Goal: Find specific page/section: Find specific page/section

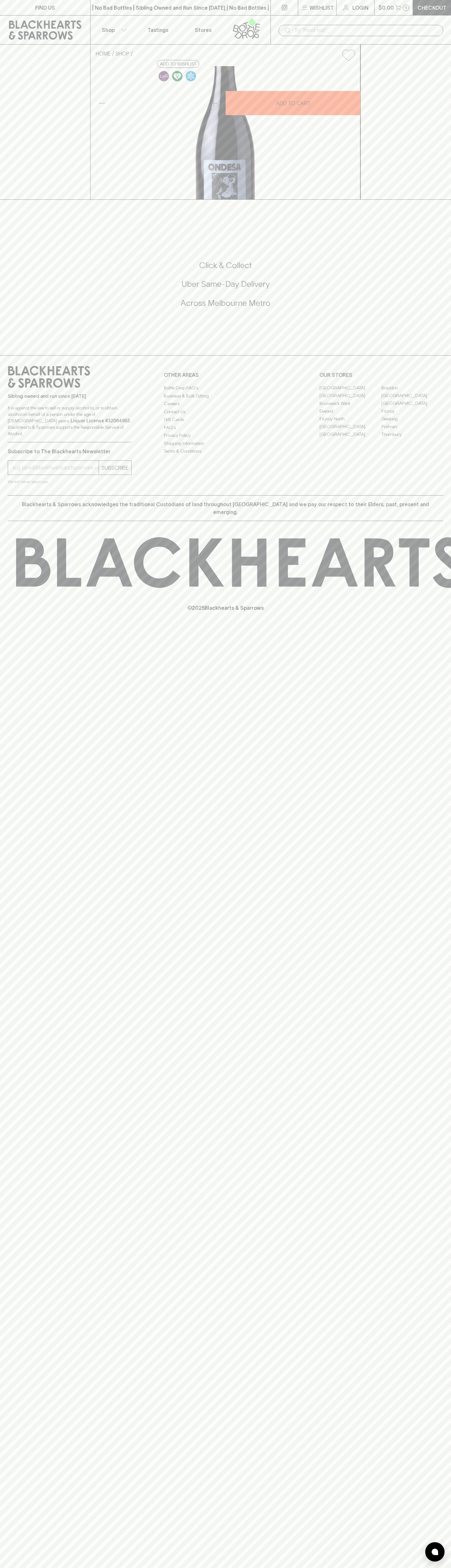
click at [425, 934] on div "FIND US | No Bad Bottles | Sibling Owned and Run Since [DATE] | No Bad Bottles …" at bounding box center [225, 784] width 451 height 1568
click at [17, 1568] on html "FIND US | No Bad Bottles | Sibling Owned and Run Since [DATE] | No Bad Bottles …" at bounding box center [225, 784] width 451 height 1568
click at [16, 1307] on div "FIND US | No Bad Bottles | Sibling Owned and Run Since [DATE] | No Bad Bottles …" at bounding box center [225, 784] width 451 height 1568
